Goal: Communication & Community: Answer question/provide support

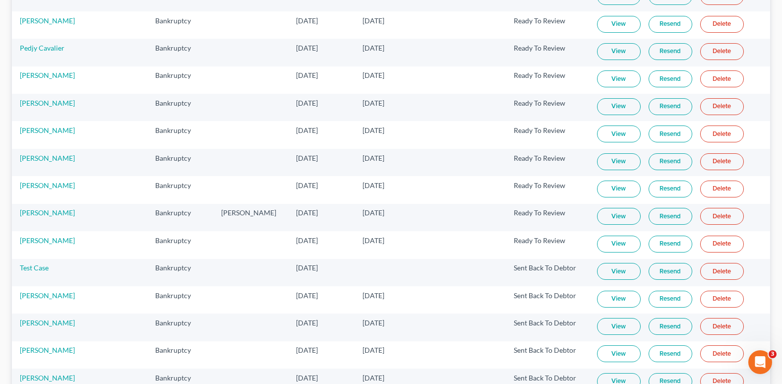
click at [610, 352] on link "View" at bounding box center [619, 353] width 44 height 17
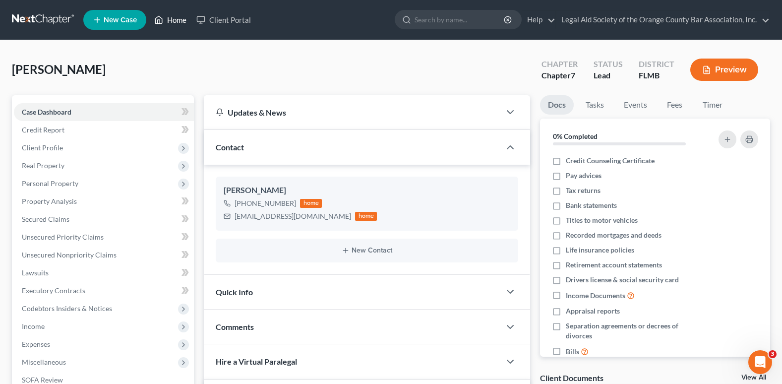
click at [181, 21] on link "Home" at bounding box center [170, 20] width 42 height 18
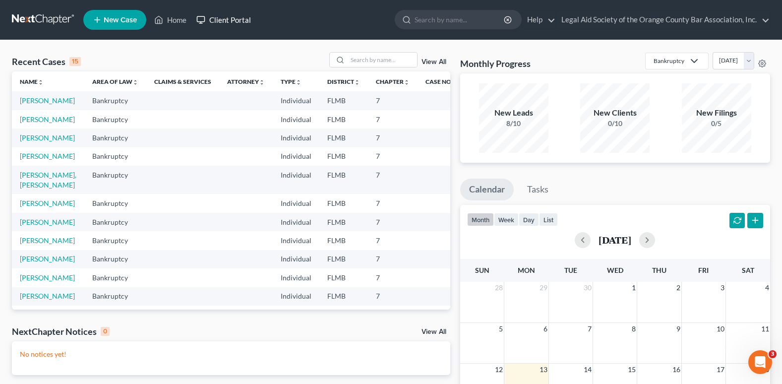
click at [227, 22] on link "Client Portal" at bounding box center [223, 20] width 64 height 18
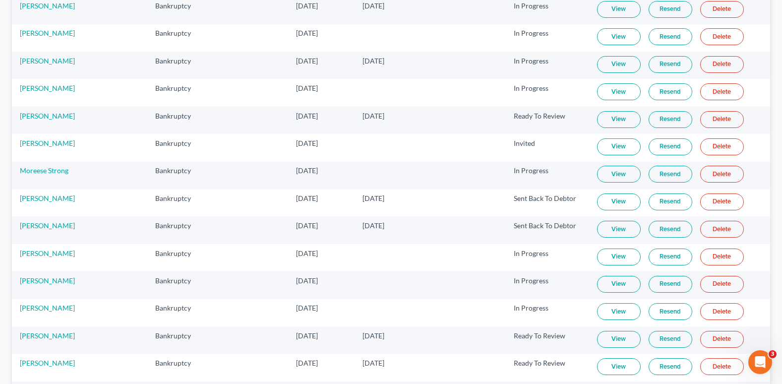
scroll to position [992, 0]
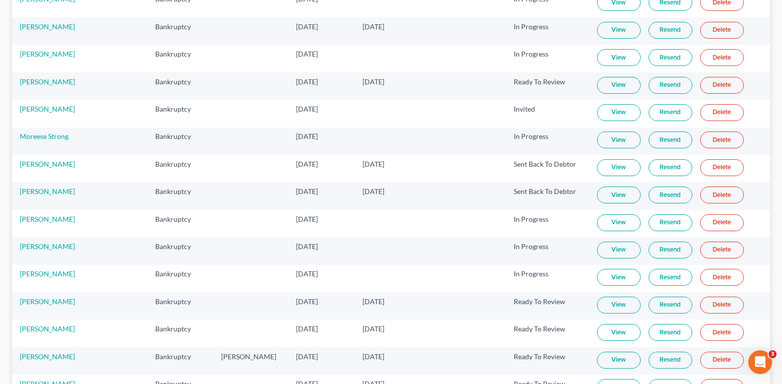
click at [608, 170] on link "View" at bounding box center [619, 167] width 44 height 17
click at [662, 170] on link "Resend" at bounding box center [671, 167] width 44 height 17
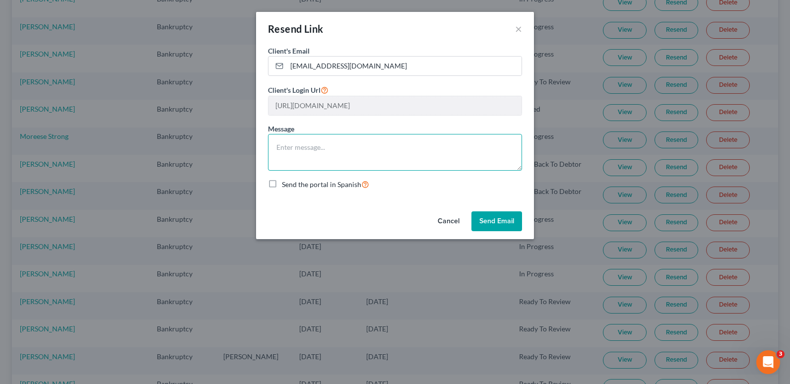
click at [298, 151] on textarea at bounding box center [395, 152] width 254 height 37
type textarea "Please update."
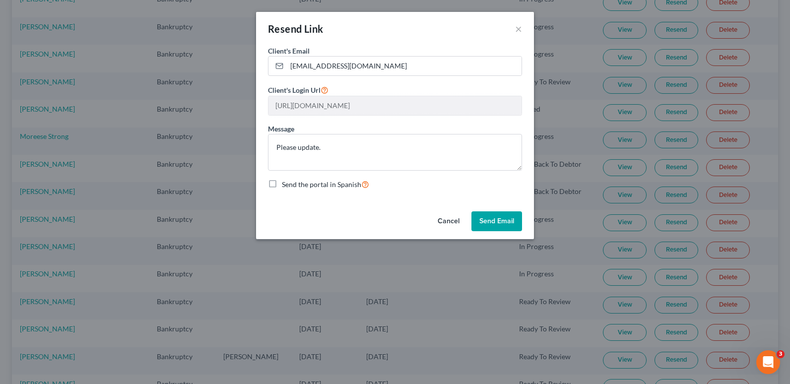
click at [490, 221] on button "Send Email" at bounding box center [496, 221] width 51 height 20
